Goal: Transaction & Acquisition: Book appointment/travel/reservation

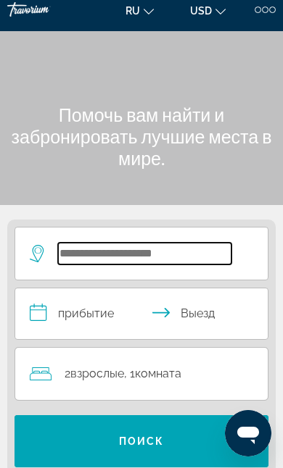
click at [91, 247] on input "Search hotel destination" at bounding box center [144, 254] width 173 height 22
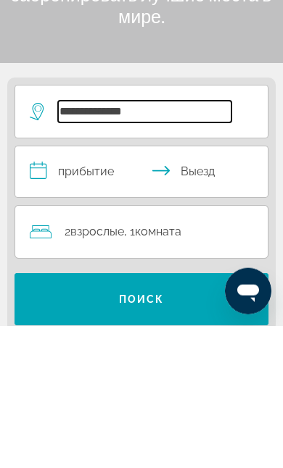
scroll to position [124, 0]
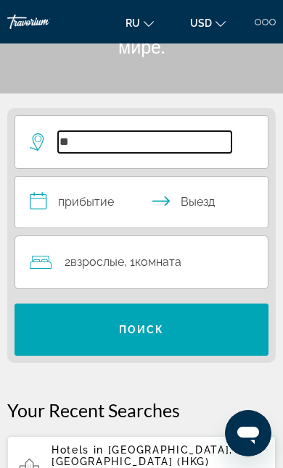
type input "*"
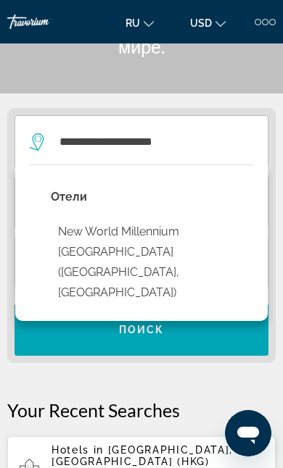
click at [198, 234] on button "New World Millennium [GEOGRAPHIC_DATA] ([GEOGRAPHIC_DATA], [GEOGRAPHIC_DATA])" at bounding box center [152, 262] width 202 height 88
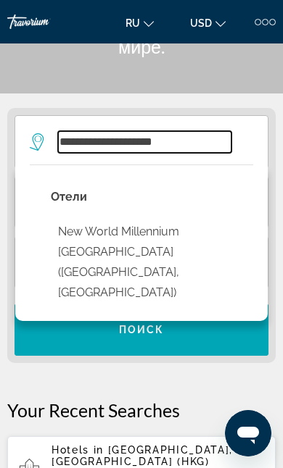
type input "**********"
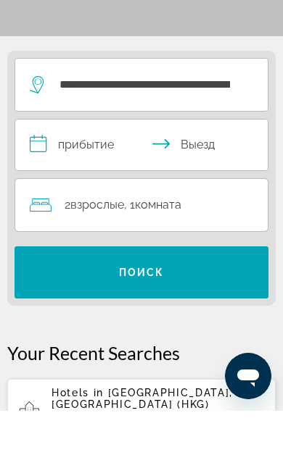
click at [63, 177] on input "**********" at bounding box center [144, 204] width 258 height 55
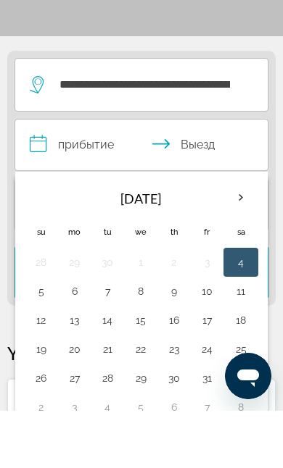
scroll to position [181, 0]
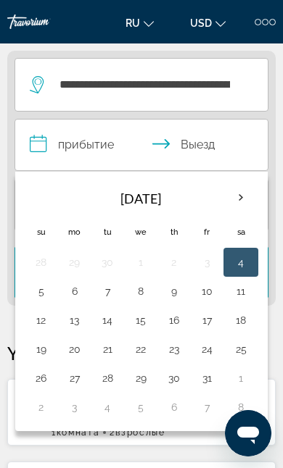
click at [235, 198] on th "Next month" at bounding box center [241, 198] width 32 height 32
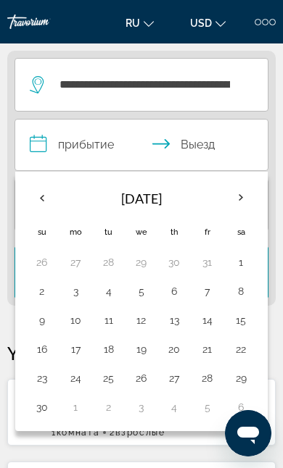
click at [82, 286] on button "3" at bounding box center [75, 291] width 17 height 20
click at [38, 318] on button "9" at bounding box center [42, 320] width 18 height 20
type input "**********"
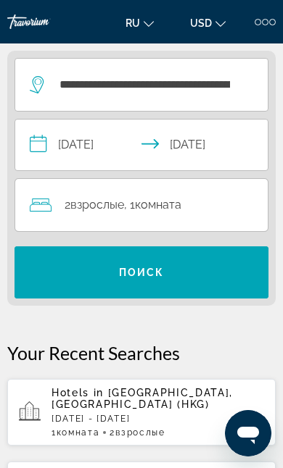
click at [200, 282] on span "Search" at bounding box center [142, 272] width 254 height 35
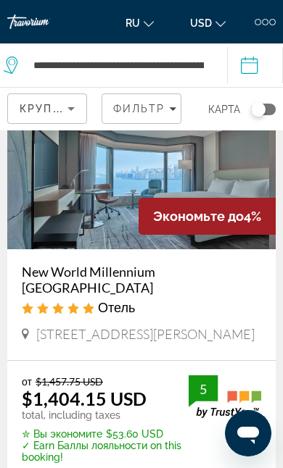
scroll to position [86, 0]
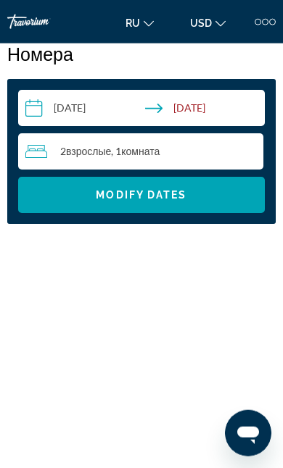
scroll to position [1735, 0]
click at [62, 212] on span "Search widget" at bounding box center [141, 195] width 247 height 35
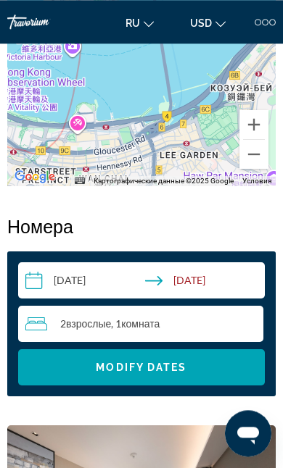
scroll to position [1561, 0]
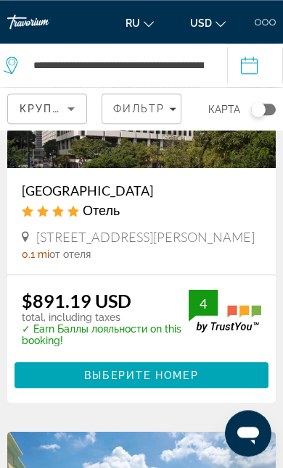
scroll to position [1463, 0]
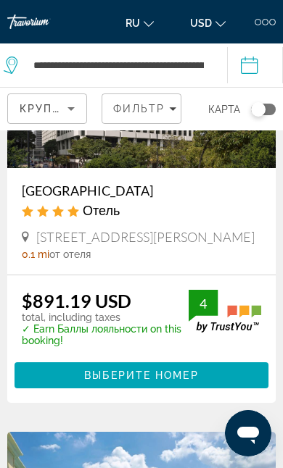
click at [42, 368] on span "Main content" at bounding box center [142, 375] width 254 height 35
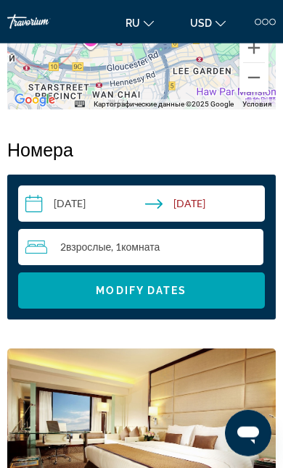
scroll to position [1637, 0]
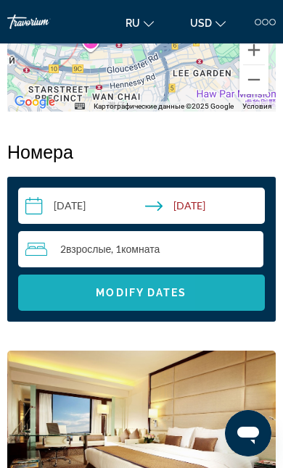
click at [46, 293] on span "Search widget" at bounding box center [141, 293] width 247 height 35
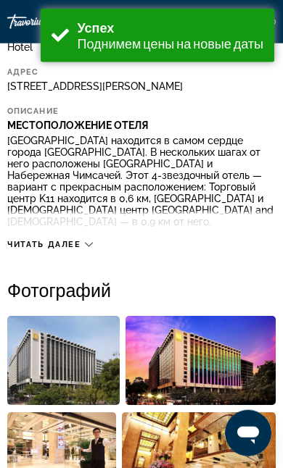
scroll to position [440, 0]
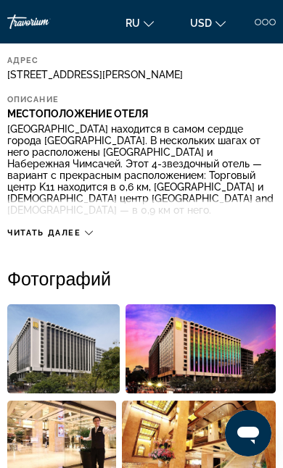
click at [28, 228] on span "Читать далее" at bounding box center [44, 232] width 74 height 9
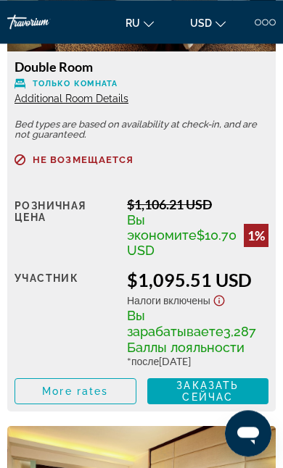
scroll to position [4663, 0]
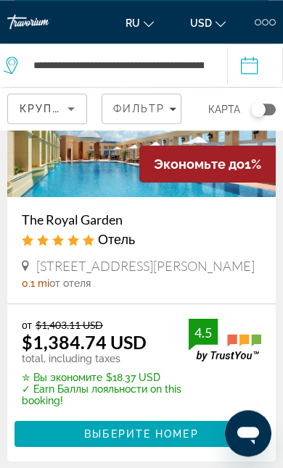
scroll to position [1843, 0]
click at [103, 440] on span "Выберите номер" at bounding box center [141, 435] width 114 height 12
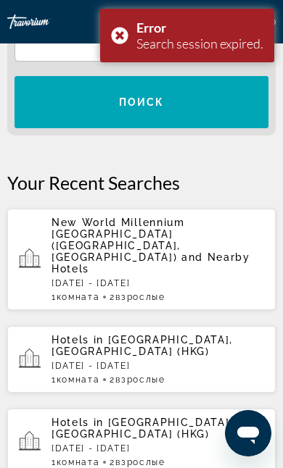
scroll to position [350, 0]
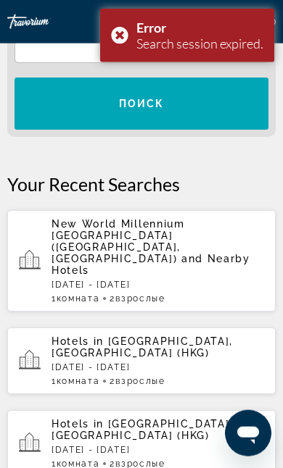
click at [73, 252] on div "New World Millennium [GEOGRAPHIC_DATA] ([GEOGRAPHIC_DATA], [GEOGRAPHIC_DATA]) a…" at bounding box center [157, 261] width 212 height 86
